Goal: Entertainment & Leisure: Consume media (video, audio)

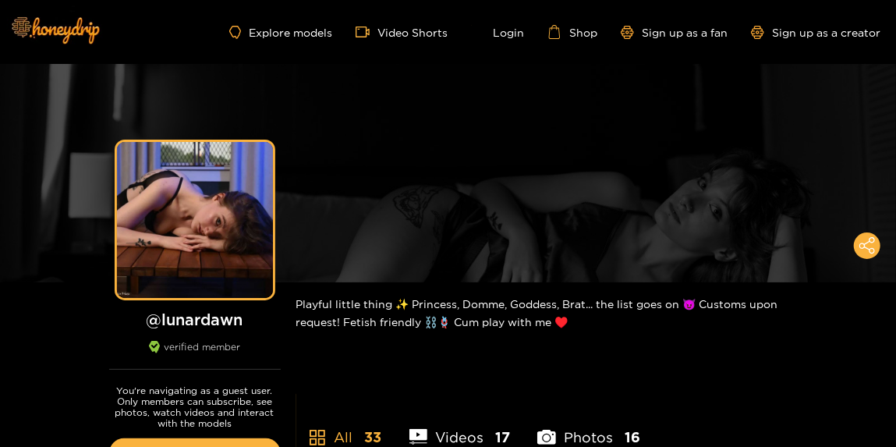
click at [468, 201] on div "Preview" at bounding box center [448, 173] width 896 height 218
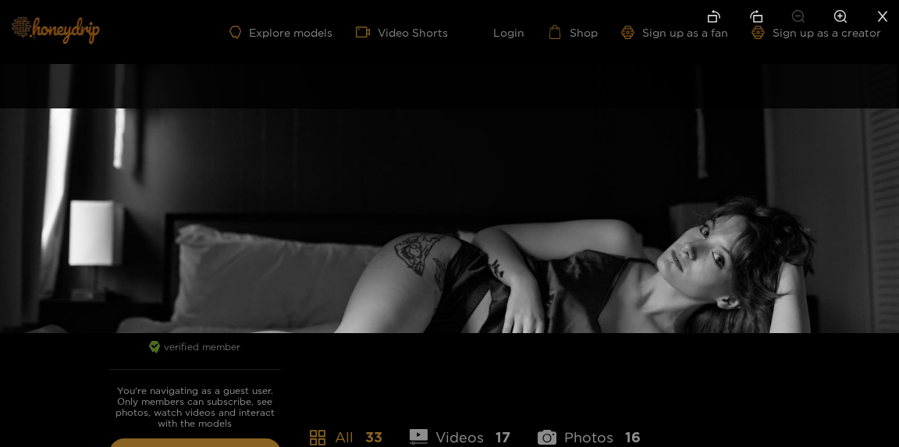
click at [484, 382] on div at bounding box center [449, 223] width 899 height 447
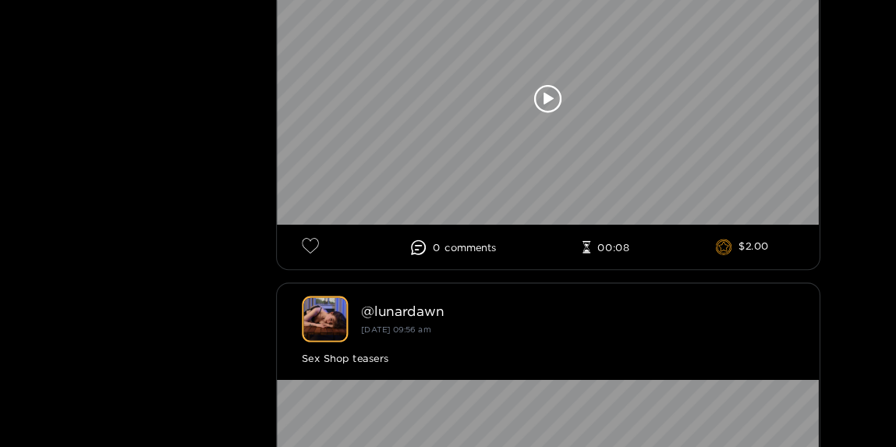
scroll to position [1709, 0]
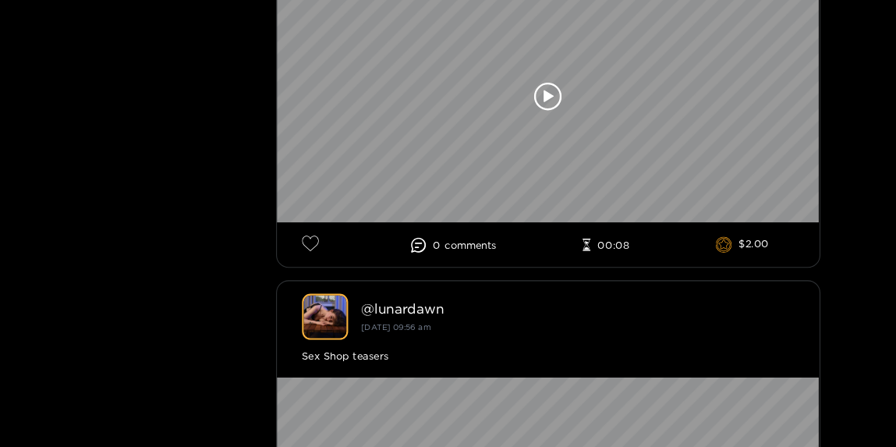
click at [561, 132] on icon at bounding box center [550, 120] width 27 height 27
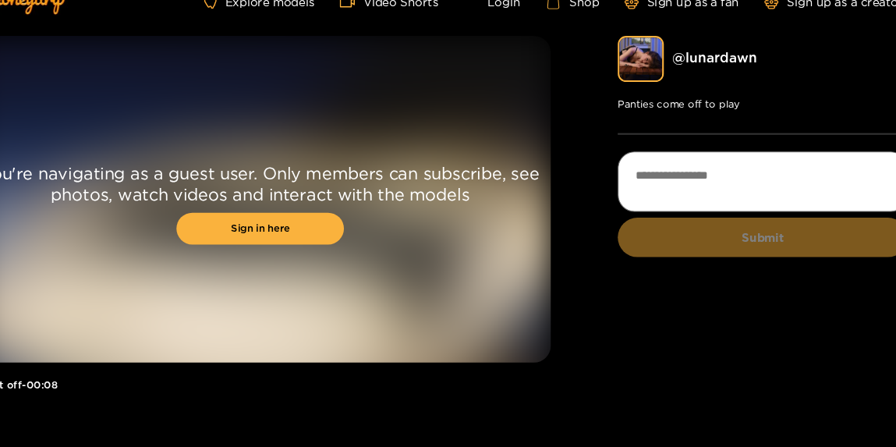
click at [431, 299] on div "You're navigating as a guest user. Only members can subscribe, see photos, watc…" at bounding box center [282, 216] width 541 height 304
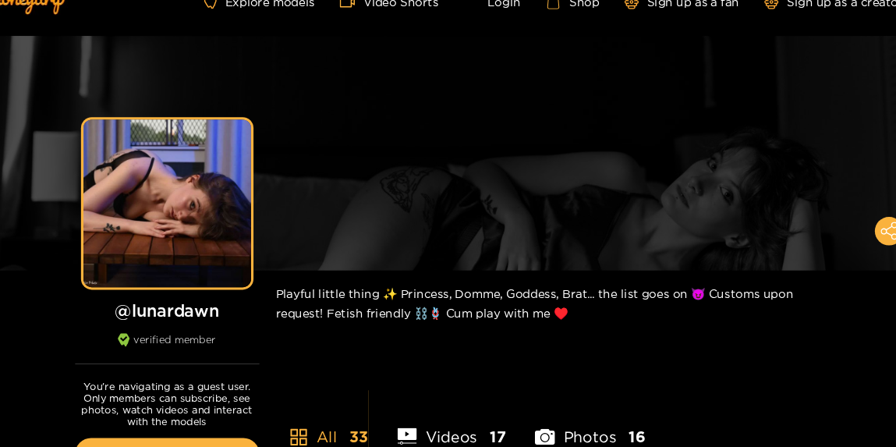
click at [591, 428] on li "Photos 16" at bounding box center [589, 427] width 103 height 70
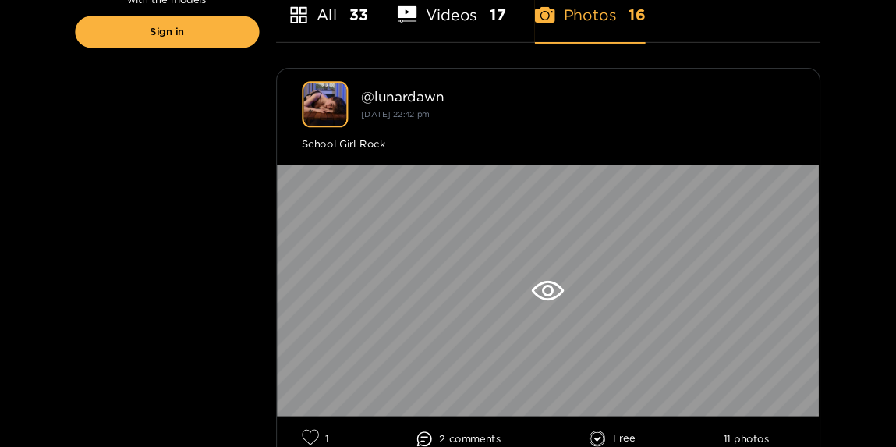
click at [492, 37] on li "Videos 17" at bounding box center [460, 33] width 101 height 70
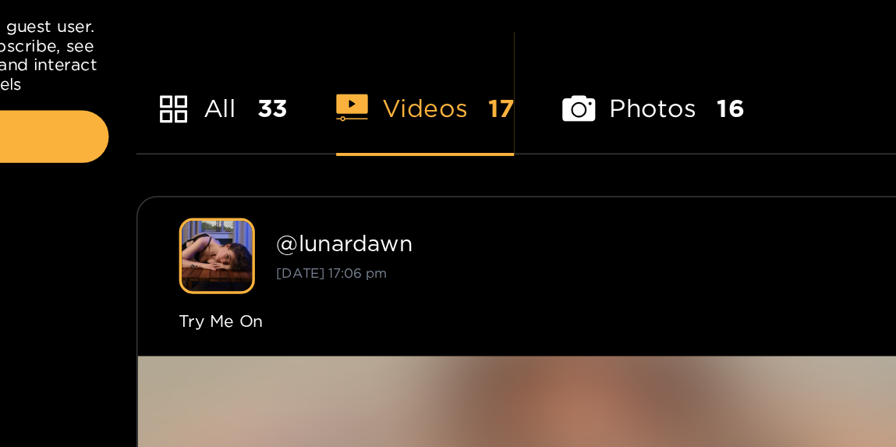
scroll to position [374, 0]
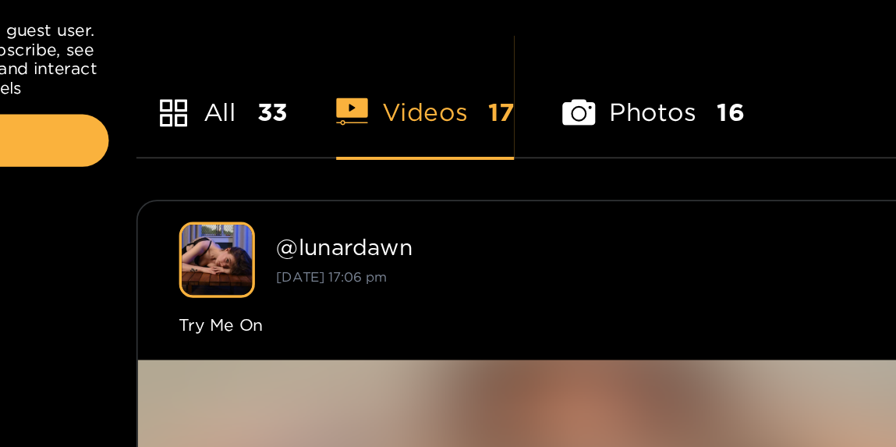
click at [557, 66] on li "Photos 16" at bounding box center [589, 54] width 103 height 70
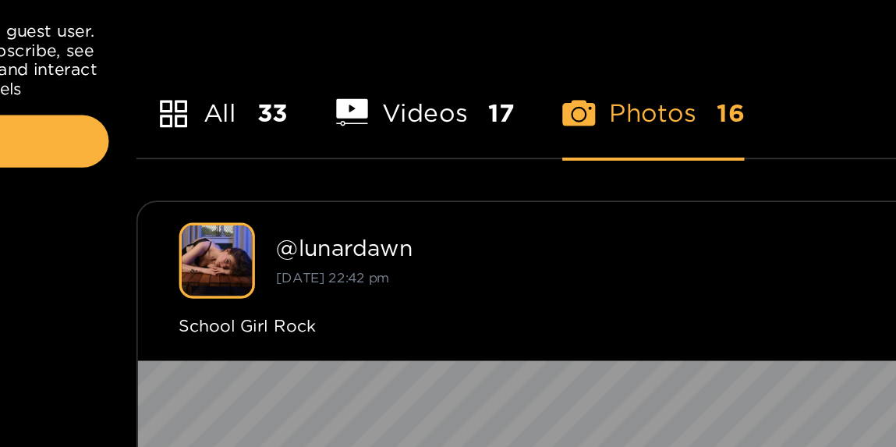
click at [485, 186] on li "Videos 17" at bounding box center [460, 175] width 101 height 70
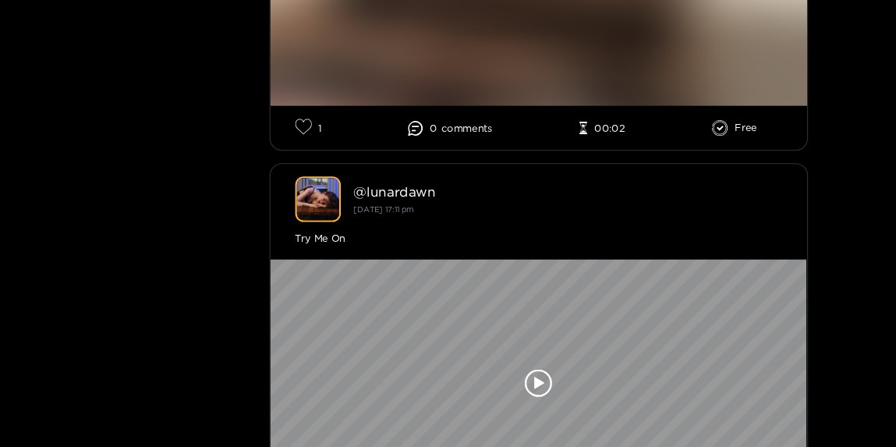
scroll to position [2529, 0]
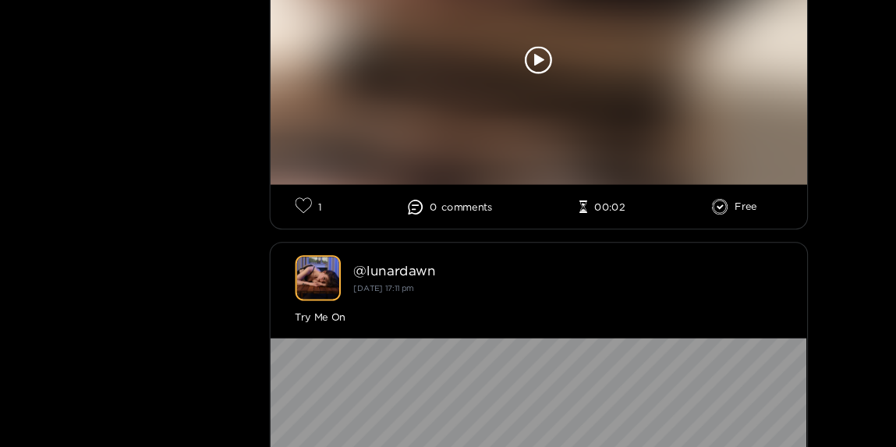
click at [535, 65] on div at bounding box center [550, 57] width 506 height 234
